Goal: Navigation & Orientation: Find specific page/section

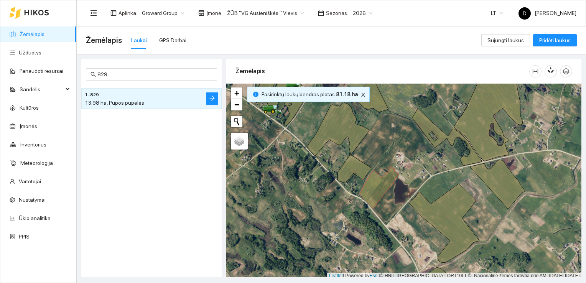
scroll to position [2, 0]
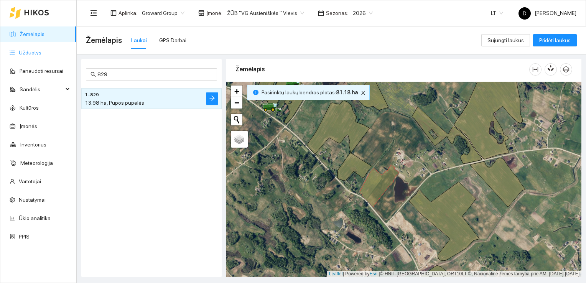
click at [27, 55] on link "Užduotys" at bounding box center [30, 53] width 23 height 6
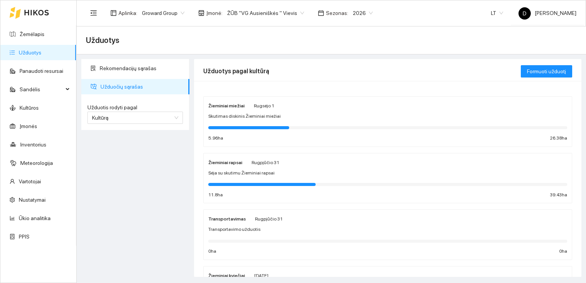
click at [239, 111] on div "Žieminiai miežiai [PERSON_NAME][DATE] Skutimas diskinis Žieminiai miežiai 5.96 …" at bounding box center [387, 121] width 359 height 41
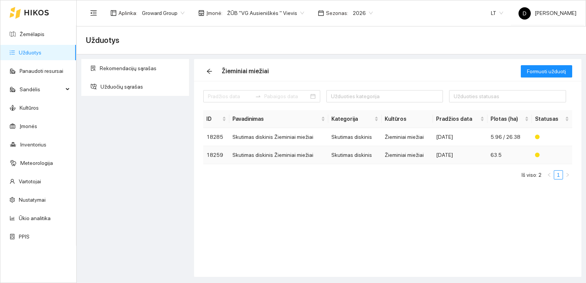
click at [274, 156] on td "Skutimas diskinis Žieminiai miežiai" at bounding box center [278, 155] width 99 height 18
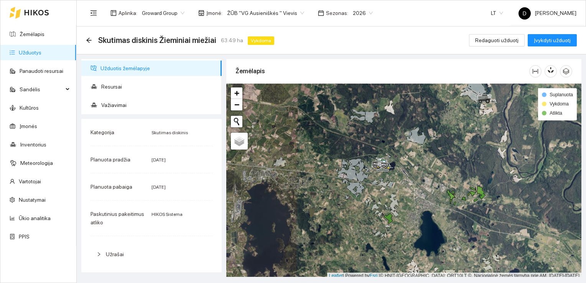
scroll to position [2, 0]
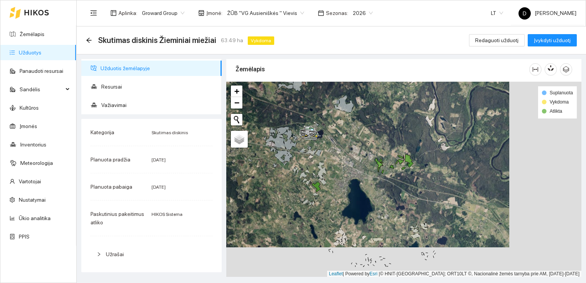
drag, startPoint x: 376, startPoint y: 207, endPoint x: 304, endPoint y: 178, distance: 77.5
click at [304, 178] on div at bounding box center [403, 180] width 355 height 196
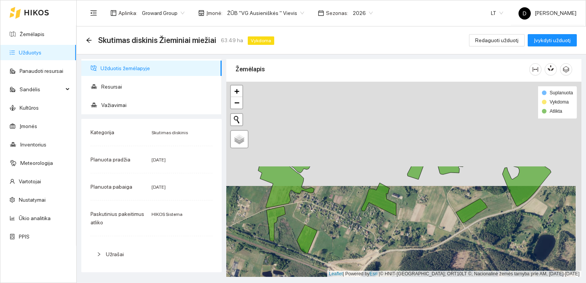
drag, startPoint x: 383, startPoint y: 147, endPoint x: 378, endPoint y: 251, distance: 104.5
click at [378, 251] on div at bounding box center [403, 180] width 355 height 196
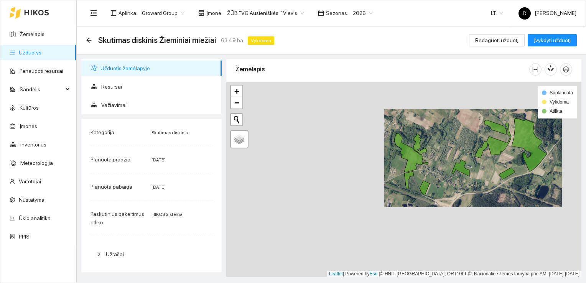
drag, startPoint x: 331, startPoint y: 173, endPoint x: 430, endPoint y: 180, distance: 98.9
click at [430, 180] on div at bounding box center [403, 180] width 355 height 196
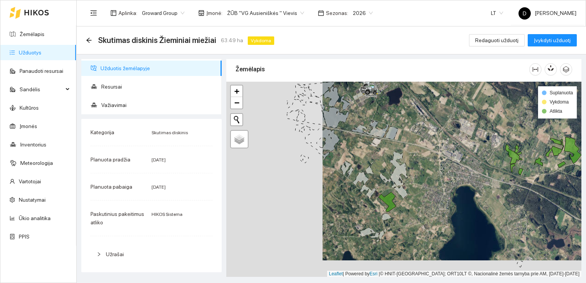
drag, startPoint x: 319, startPoint y: 227, endPoint x: 415, endPoint y: 210, distance: 97.8
click at [415, 210] on div at bounding box center [403, 180] width 355 height 196
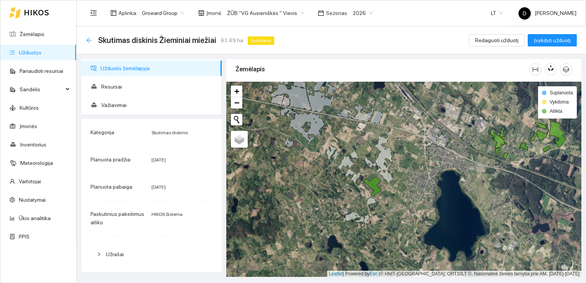
click at [88, 40] on icon "arrow-left" at bounding box center [88, 40] width 5 height 5
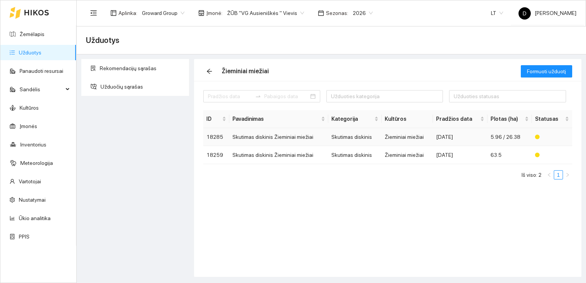
click at [247, 138] on td "Skutimas diskinis Žieminiai miežiai" at bounding box center [278, 137] width 99 height 18
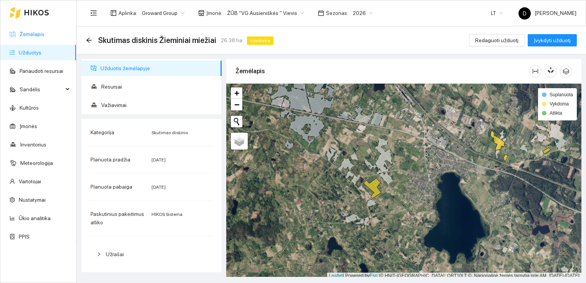
click at [38, 33] on link "Žemėlapis" at bounding box center [32, 34] width 25 height 6
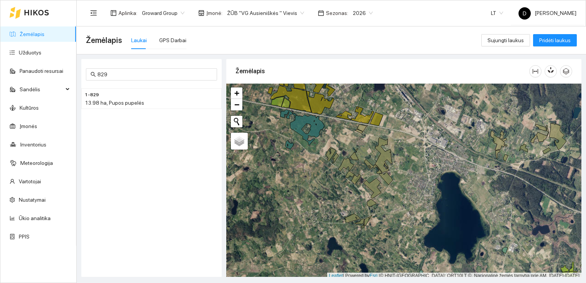
scroll to position [2, 0]
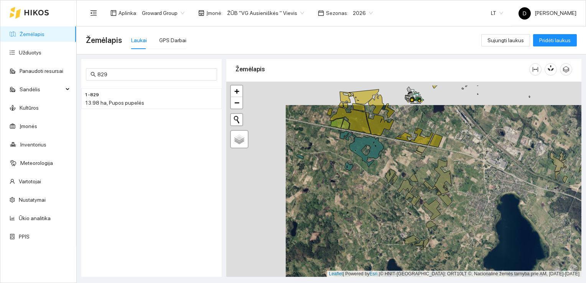
drag, startPoint x: 319, startPoint y: 187, endPoint x: 378, endPoint y: 210, distance: 63.9
click at [378, 210] on div at bounding box center [403, 180] width 355 height 196
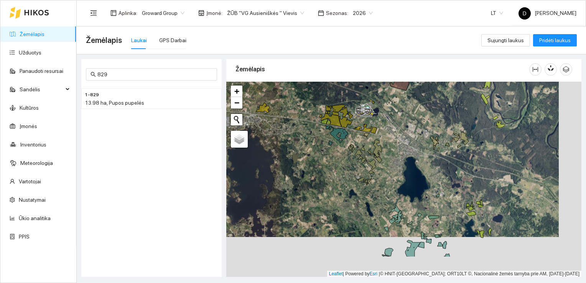
drag, startPoint x: 355, startPoint y: 211, endPoint x: 332, endPoint y: 171, distance: 46.2
click at [332, 171] on div at bounding box center [403, 180] width 355 height 196
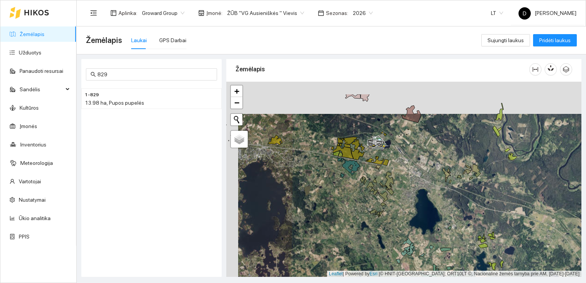
drag, startPoint x: 315, startPoint y: 178, endPoint x: 326, endPoint y: 208, distance: 32.7
click at [326, 209] on div at bounding box center [403, 180] width 355 height 196
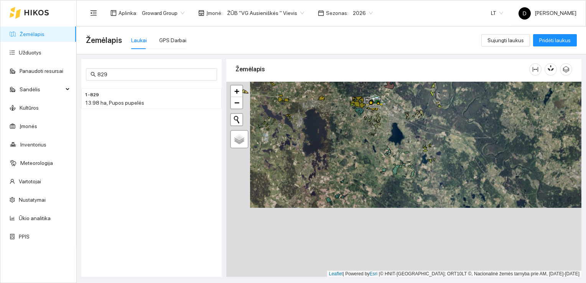
drag, startPoint x: 324, startPoint y: 219, endPoint x: 348, endPoint y: 145, distance: 77.7
click at [348, 145] on div at bounding box center [403, 180] width 355 height 196
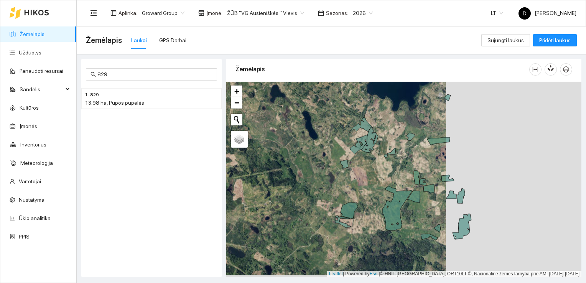
drag, startPoint x: 468, startPoint y: 168, endPoint x: 333, endPoint y: 167, distance: 135.5
click at [333, 167] on div at bounding box center [403, 180] width 355 height 196
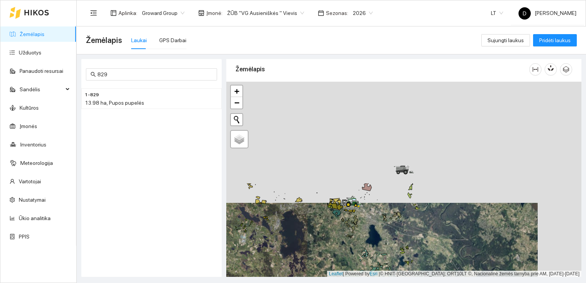
drag, startPoint x: 361, startPoint y: 127, endPoint x: 316, endPoint y: 241, distance: 122.6
click at [317, 248] on div at bounding box center [403, 180] width 355 height 196
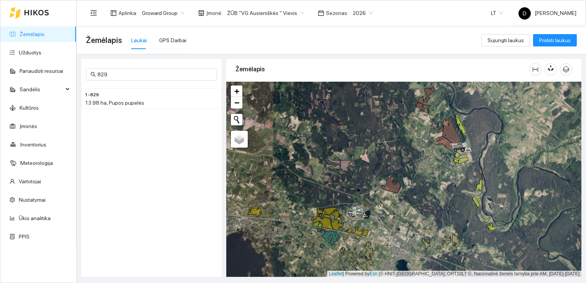
click at [28, 32] on link "Žemėlapis" at bounding box center [32, 34] width 25 height 6
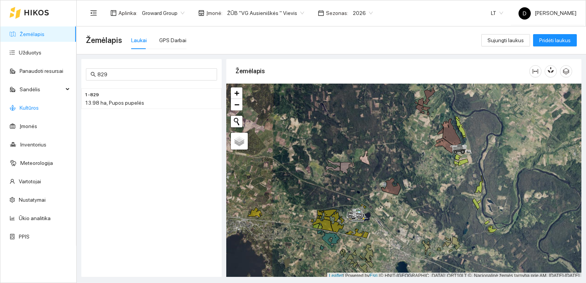
click at [31, 108] on link "Kultūros" at bounding box center [29, 108] width 19 height 6
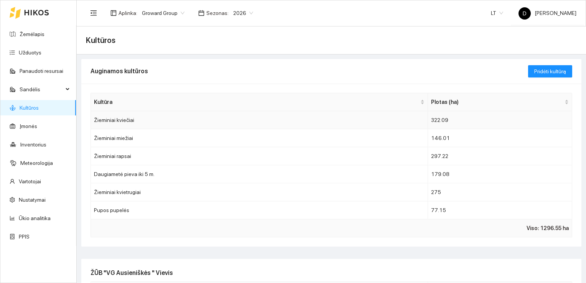
click at [212, 122] on td "Žieminiai kviečiai" at bounding box center [259, 120] width 337 height 18
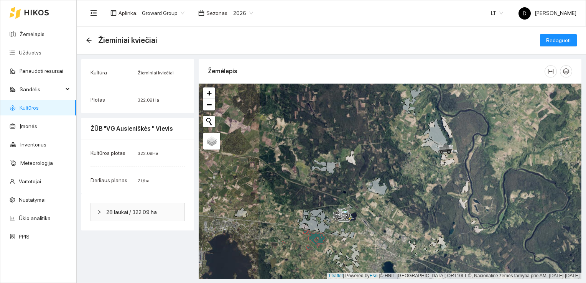
click at [32, 105] on link "Kultūros" at bounding box center [29, 108] width 19 height 6
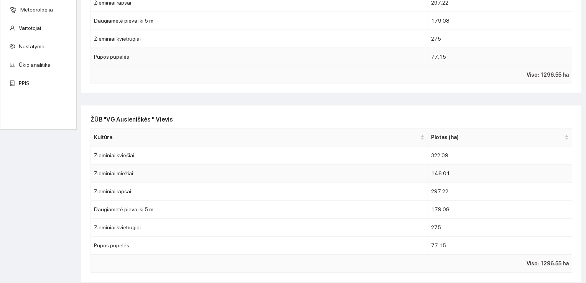
scroll to position [155, 0]
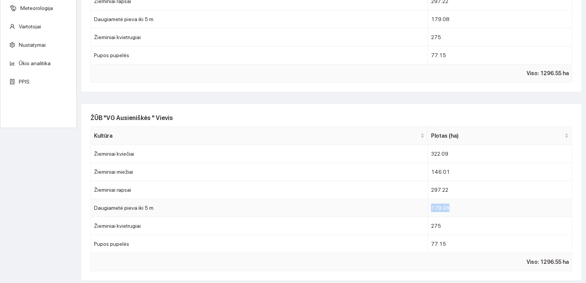
drag, startPoint x: 450, startPoint y: 208, endPoint x: 424, endPoint y: 206, distance: 26.2
click at [428, 206] on td "179.08" at bounding box center [500, 208] width 145 height 18
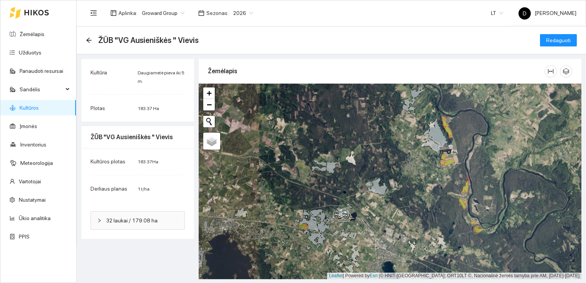
click at [31, 107] on link "Kultūros" at bounding box center [29, 108] width 19 height 6
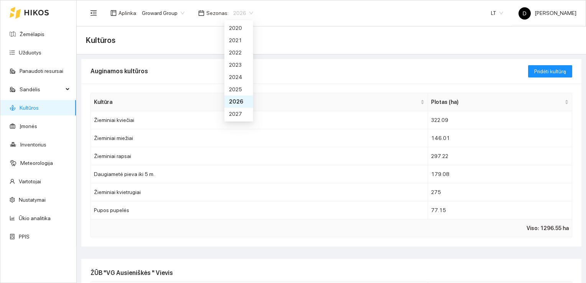
click at [242, 13] on span "2026" at bounding box center [243, 13] width 20 height 12
click at [243, 88] on div "2025" at bounding box center [238, 89] width 29 height 12
click at [246, 13] on span "2025" at bounding box center [243, 13] width 20 height 12
click at [236, 101] on div "2026" at bounding box center [239, 101] width 20 height 8
click at [31, 50] on link "Užduotys" at bounding box center [30, 53] width 23 height 6
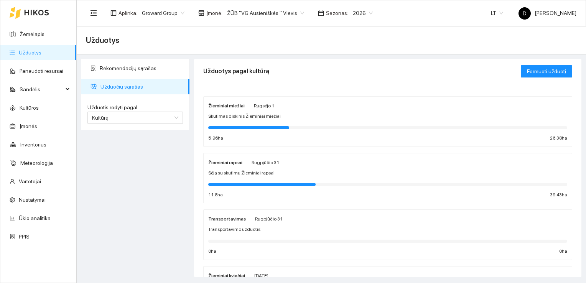
click at [230, 114] on span "Skutimas diskinis Žieminiai miežiai" at bounding box center [244, 116] width 73 height 7
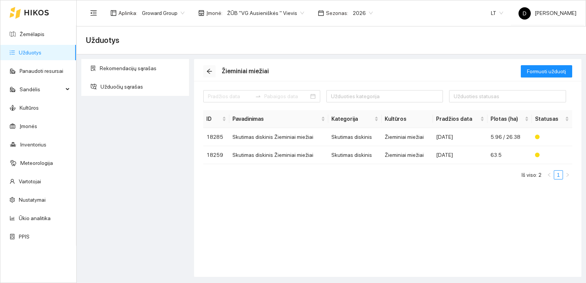
click at [207, 71] on icon "arrow-left" at bounding box center [209, 71] width 5 height 5
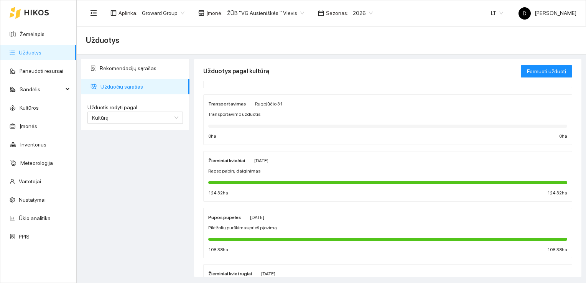
scroll to position [153, 0]
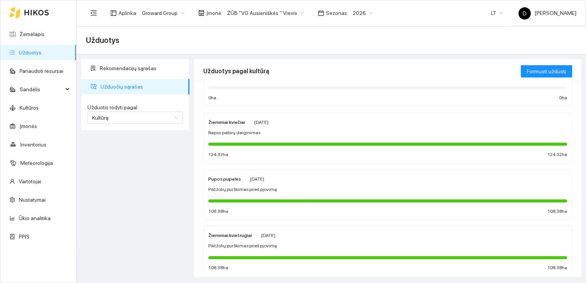
click at [244, 133] on span "Rapso pabirų daiginimas" at bounding box center [234, 132] width 52 height 7
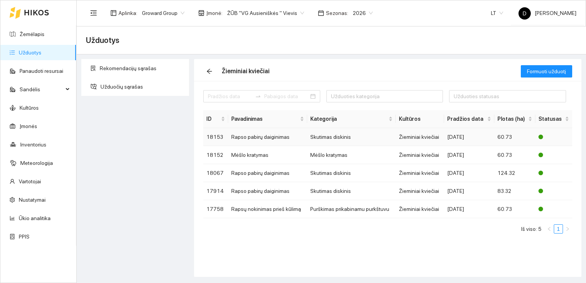
click at [253, 137] on td "Rapso pabirų daiginimas" at bounding box center [267, 137] width 79 height 18
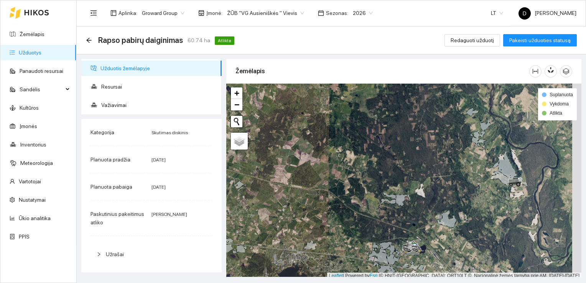
scroll to position [2, 0]
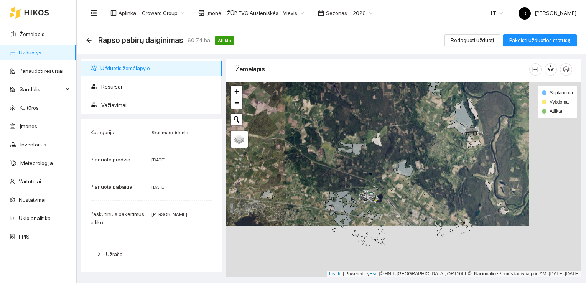
drag, startPoint x: 377, startPoint y: 218, endPoint x: 334, endPoint y: 169, distance: 65.5
click at [334, 169] on div at bounding box center [403, 180] width 355 height 196
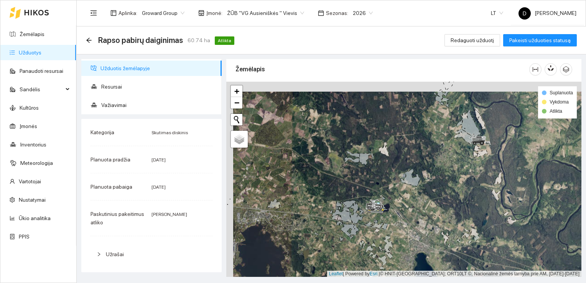
drag, startPoint x: 389, startPoint y: 189, endPoint x: 396, endPoint y: 198, distance: 11.3
click at [396, 198] on div at bounding box center [403, 180] width 355 height 196
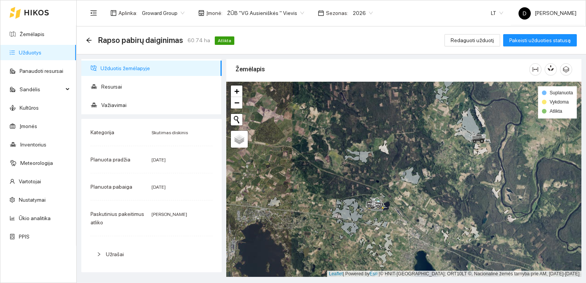
click at [34, 51] on link "Užduotys" at bounding box center [30, 53] width 23 height 6
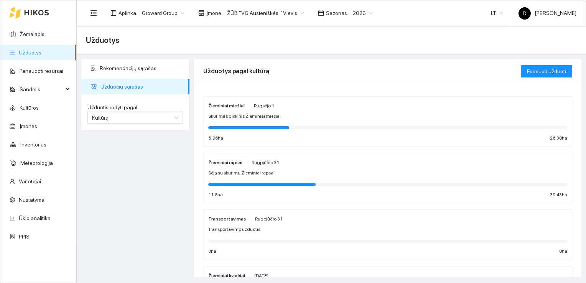
click at [34, 51] on link "Užduotys" at bounding box center [30, 53] width 23 height 6
click at [262, 116] on span "Skutimas diskinis Žieminiai miežiai" at bounding box center [244, 116] width 73 height 7
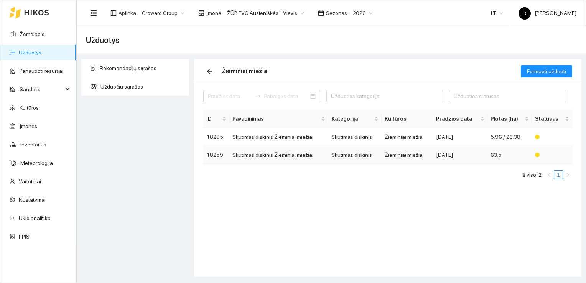
click at [272, 155] on td "Skutimas diskinis Žieminiai miežiai" at bounding box center [278, 155] width 99 height 18
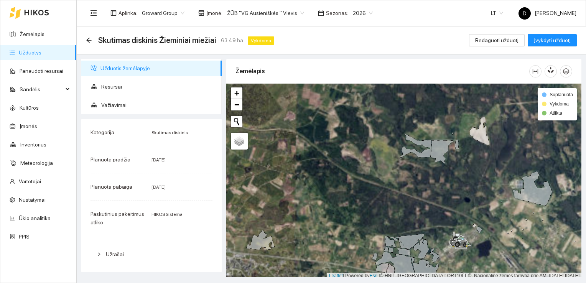
scroll to position [2, 0]
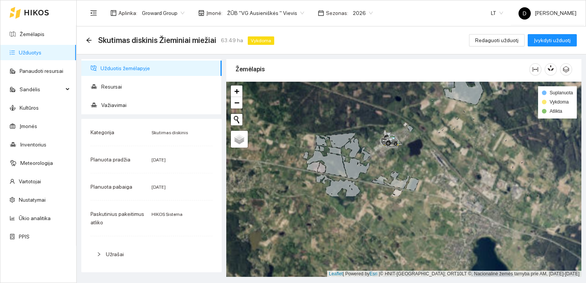
drag, startPoint x: 431, startPoint y: 200, endPoint x: 331, endPoint y: 26, distance: 201.1
click at [331, 26] on section "Aplinka : Groward Group Įmonė : ŽŪB "VG Ausieniškės " Vievis Sezonas : 2026 LT …" at bounding box center [332, 141] width 510 height 283
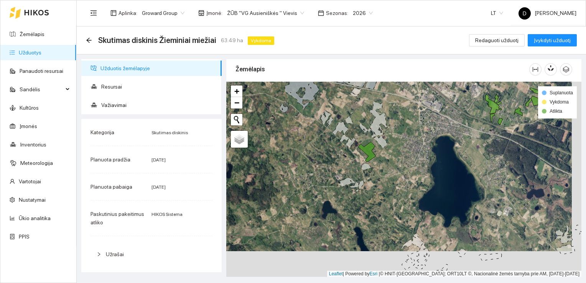
drag, startPoint x: 329, startPoint y: 196, endPoint x: 319, endPoint y: 170, distance: 27.8
click at [319, 170] on div at bounding box center [403, 180] width 355 height 196
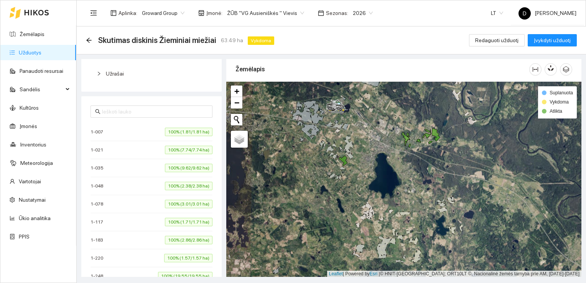
scroll to position [219, 0]
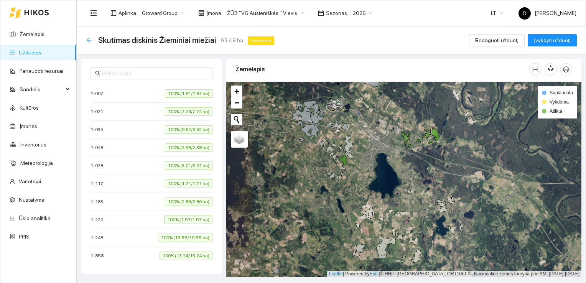
click at [90, 39] on icon "arrow-left" at bounding box center [89, 40] width 6 height 6
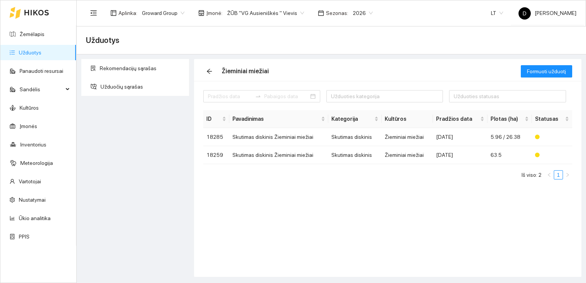
click at [32, 54] on link "Užduotys" at bounding box center [30, 53] width 23 height 6
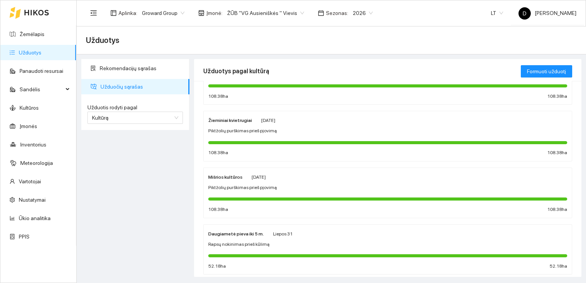
scroll to position [287, 0]
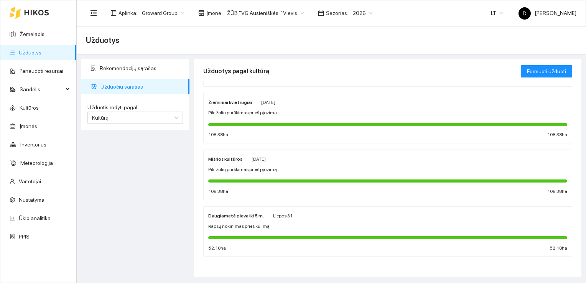
click at [232, 217] on strong "Daugiametė pieva iki 5 m." at bounding box center [236, 215] width 56 height 5
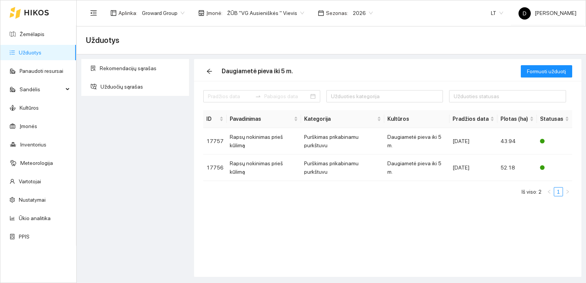
click at [35, 50] on link "Užduotys" at bounding box center [30, 53] width 23 height 6
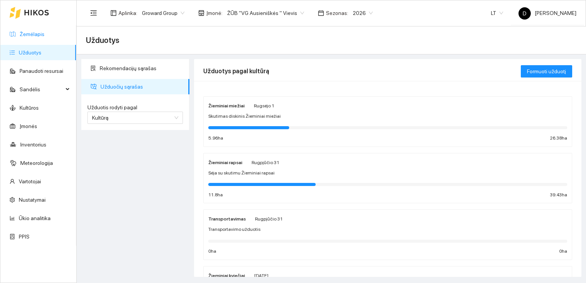
click at [34, 37] on link "Žemėlapis" at bounding box center [32, 34] width 25 height 6
